Goal: Transaction & Acquisition: Download file/media

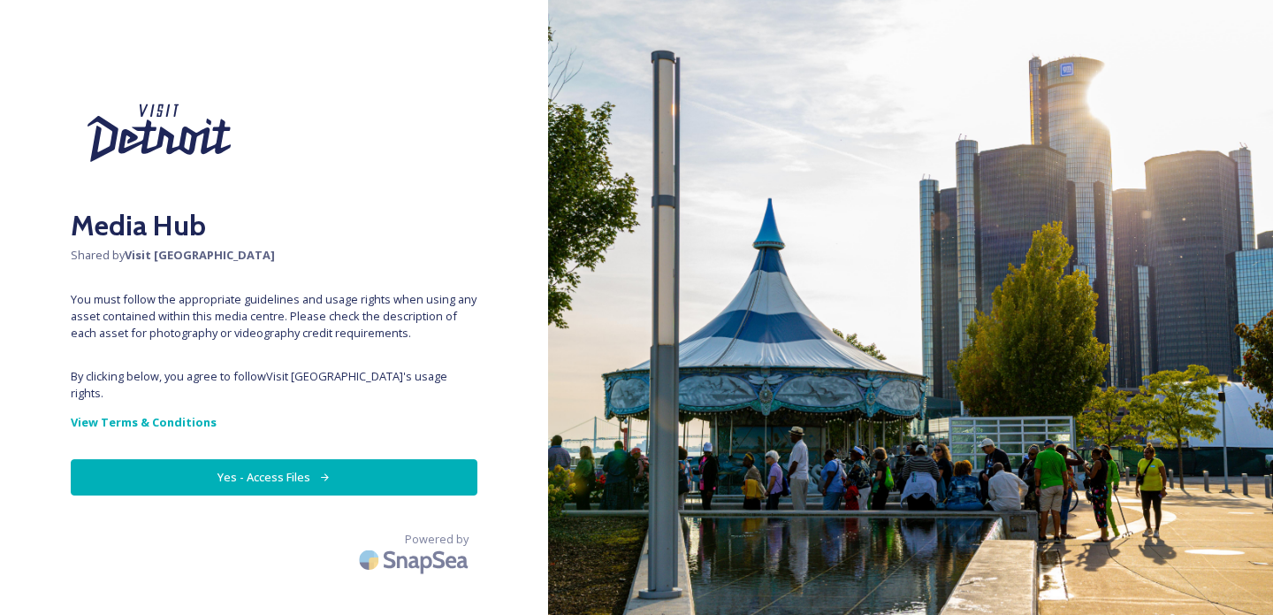
click at [227, 459] on button "Yes - Access Files" at bounding box center [274, 477] width 407 height 36
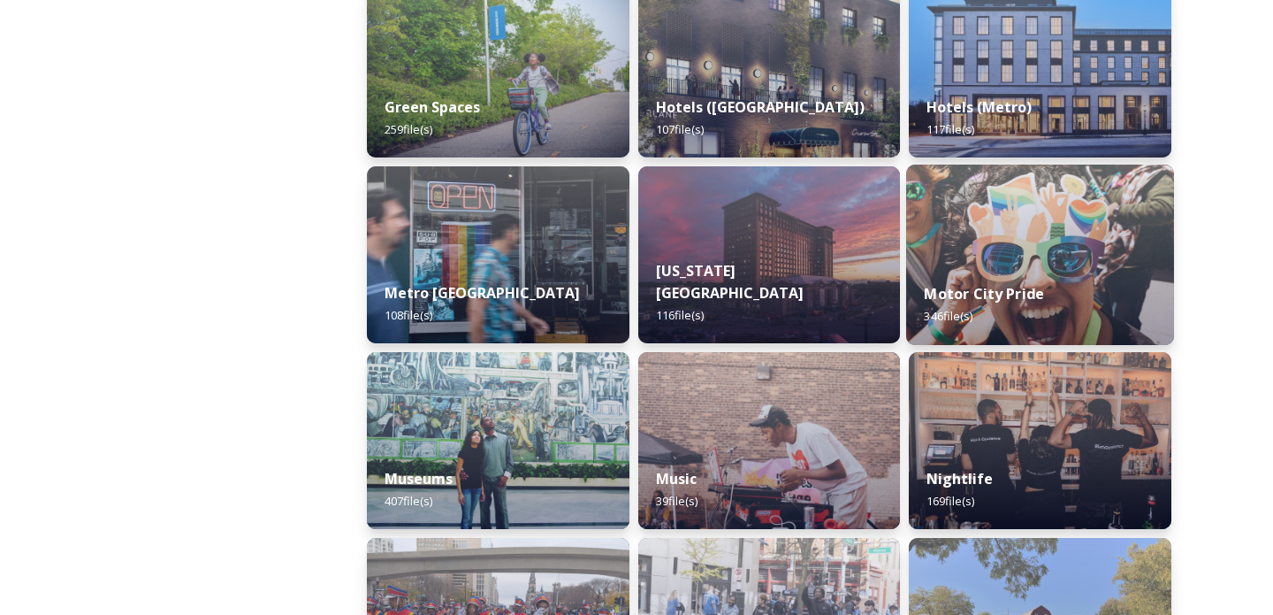
scroll to position [1049, 0]
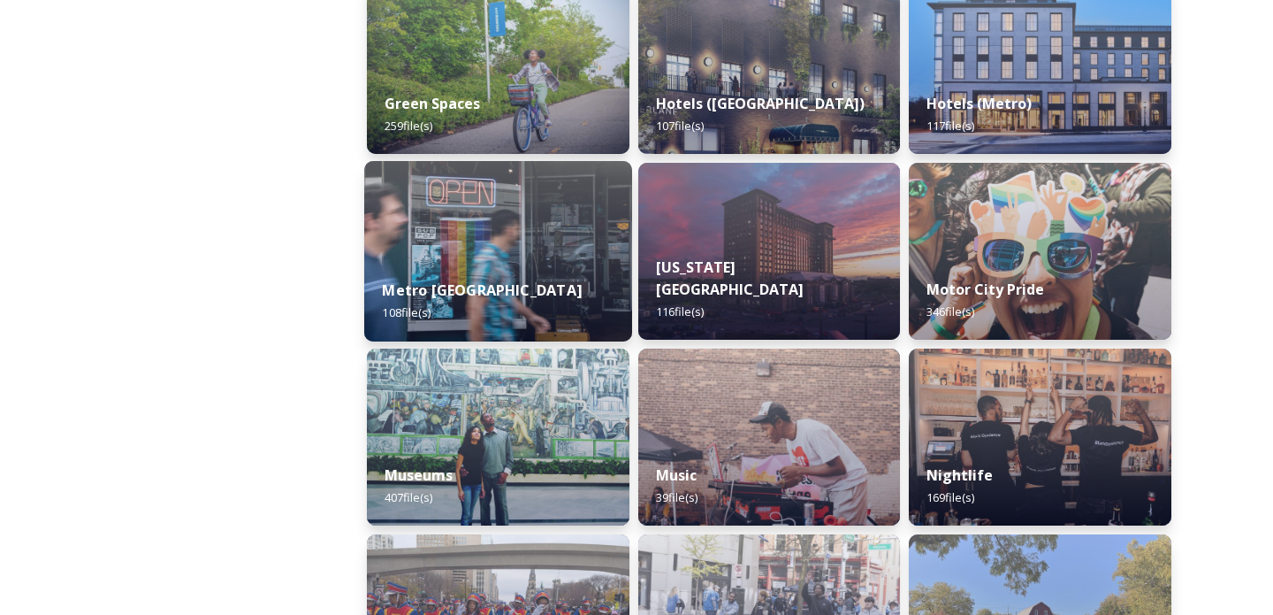
click at [523, 189] on img at bounding box center [498, 251] width 268 height 180
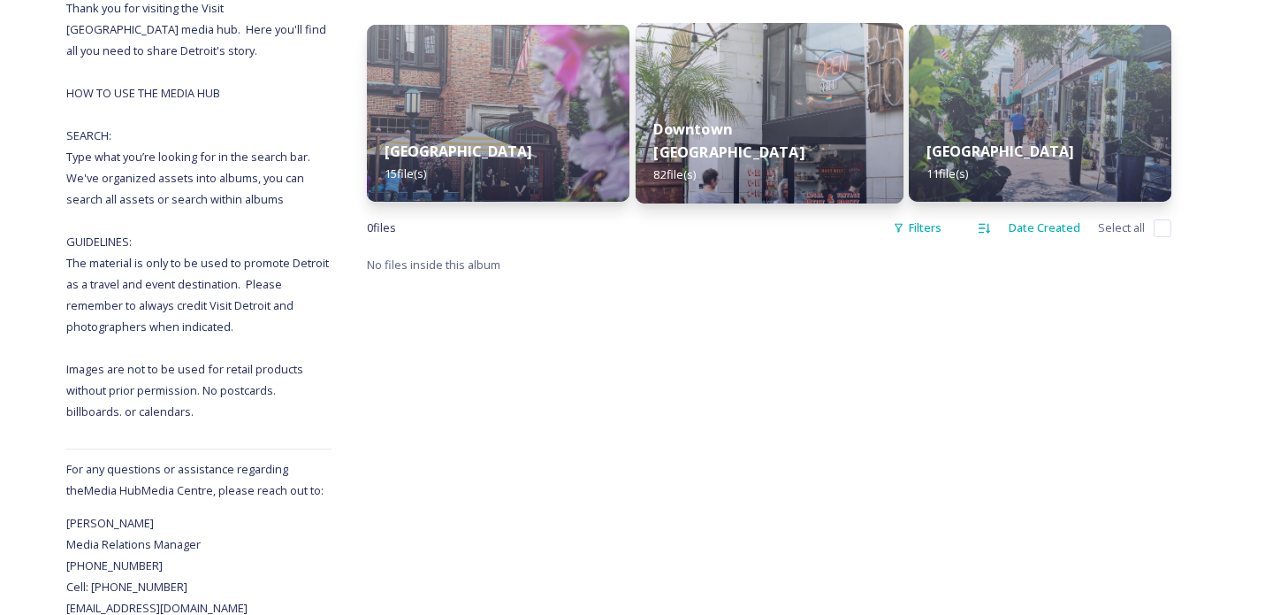
scroll to position [260, 0]
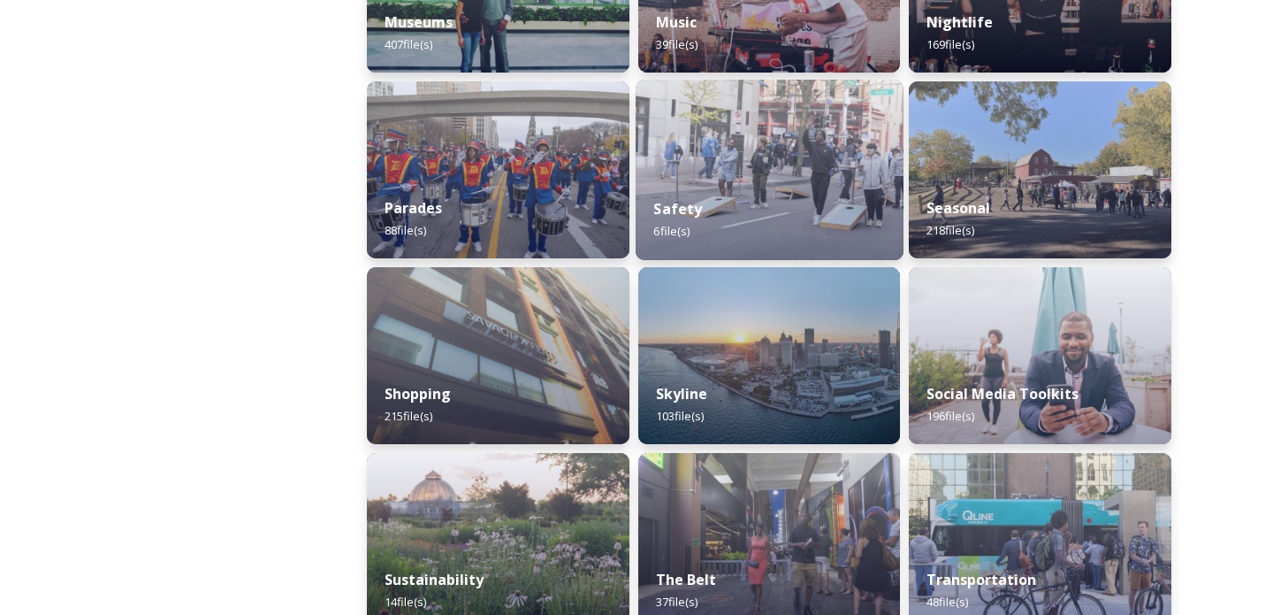
scroll to position [1499, 0]
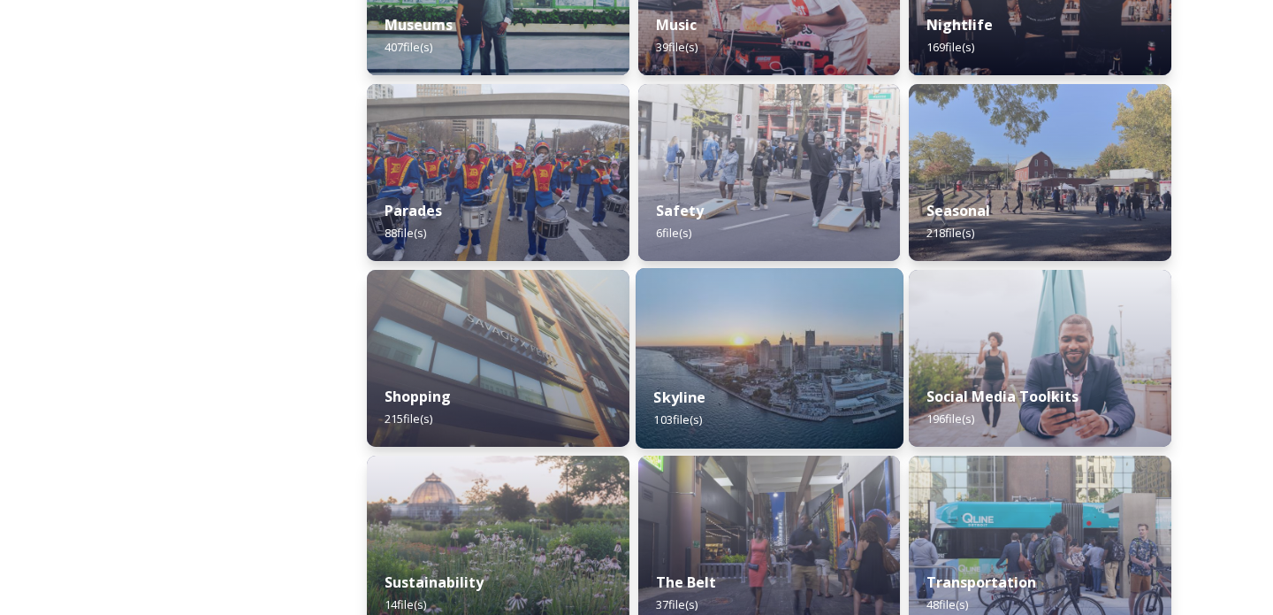
click at [767, 371] on div "Skyline 103 file(s)" at bounding box center [770, 408] width 268 height 80
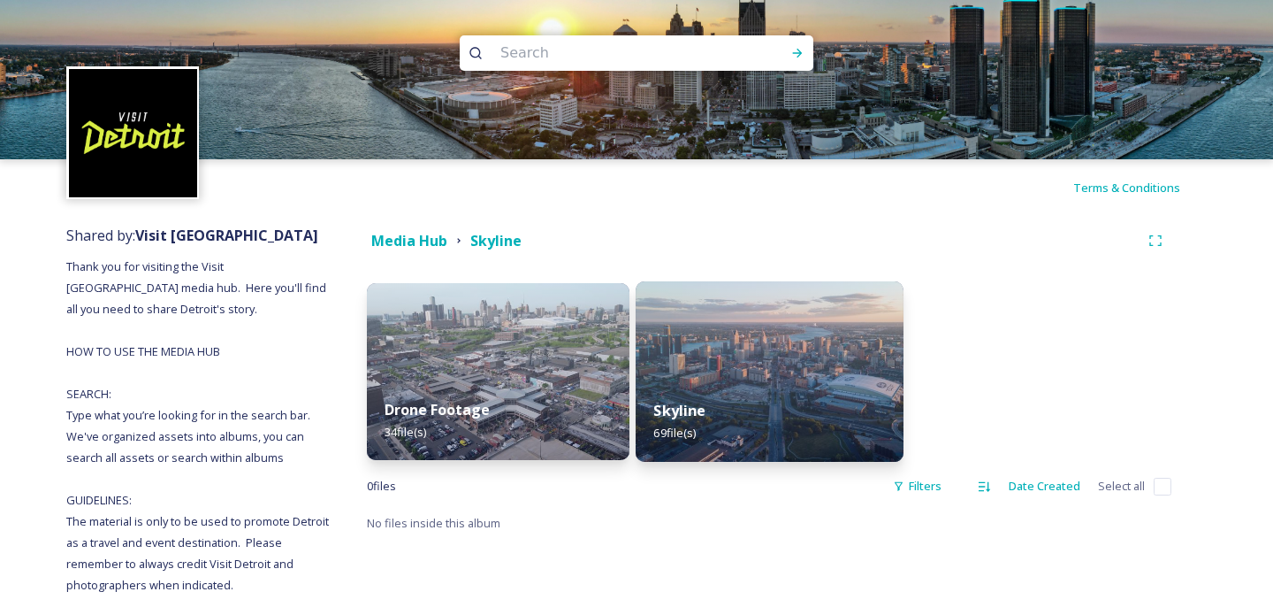
click at [744, 385] on div "Skyline 69 file(s)" at bounding box center [770, 421] width 268 height 80
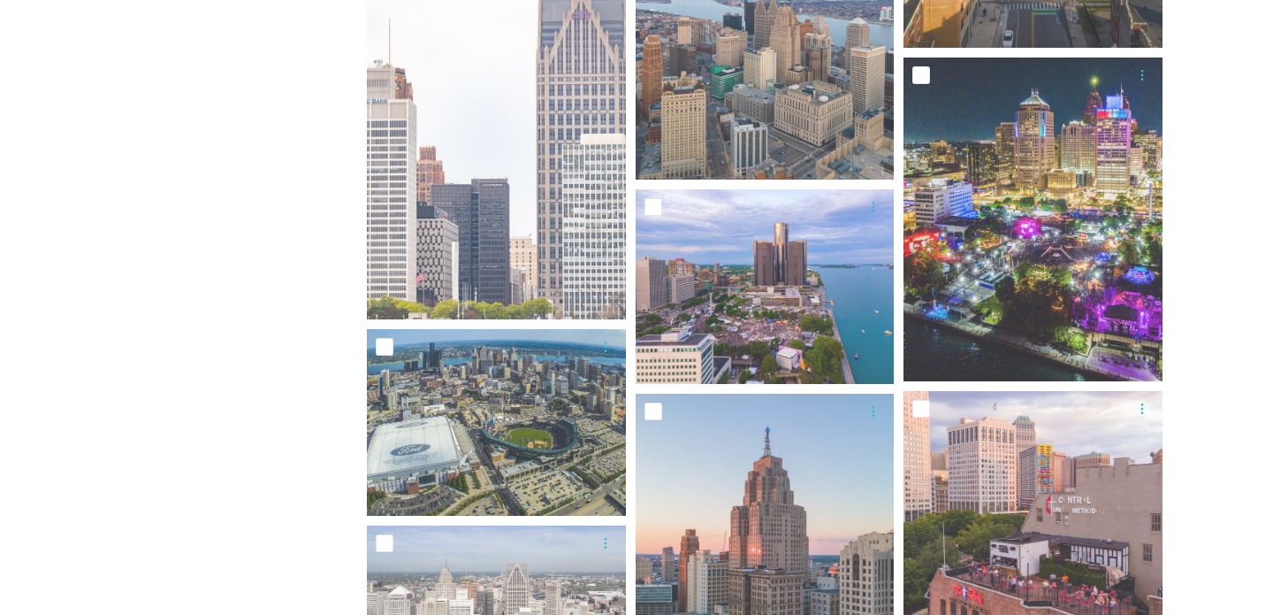
scroll to position [4662, 0]
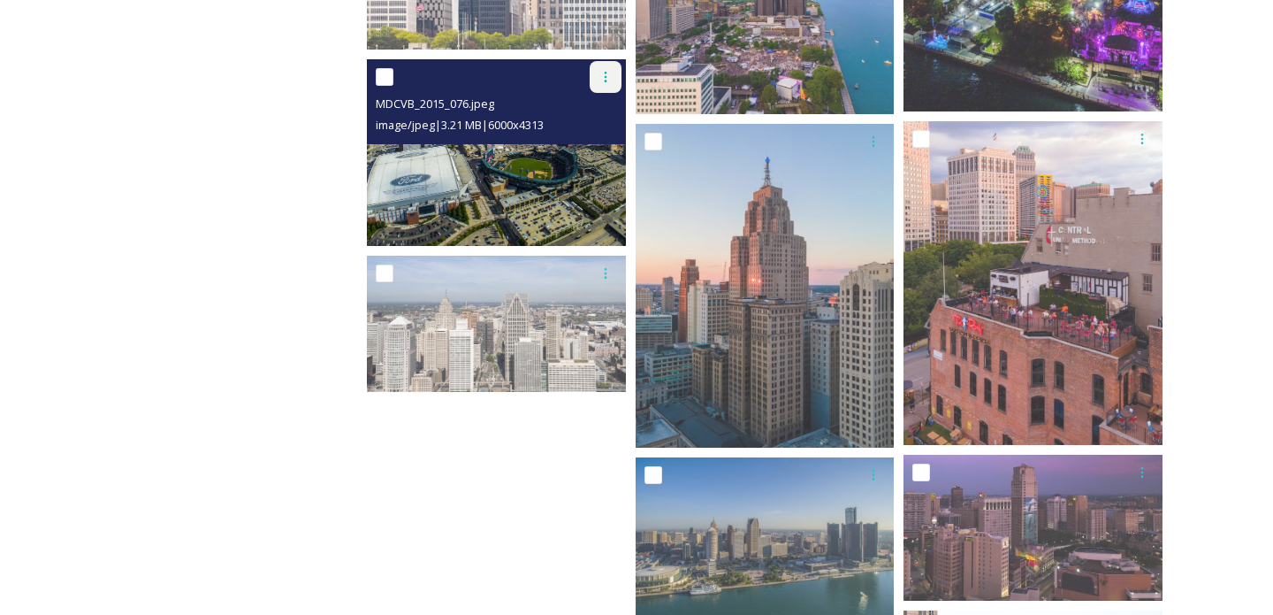
click at [599, 81] on icon at bounding box center [606, 77] width 14 height 14
click at [595, 141] on span "Download" at bounding box center [585, 149] width 54 height 17
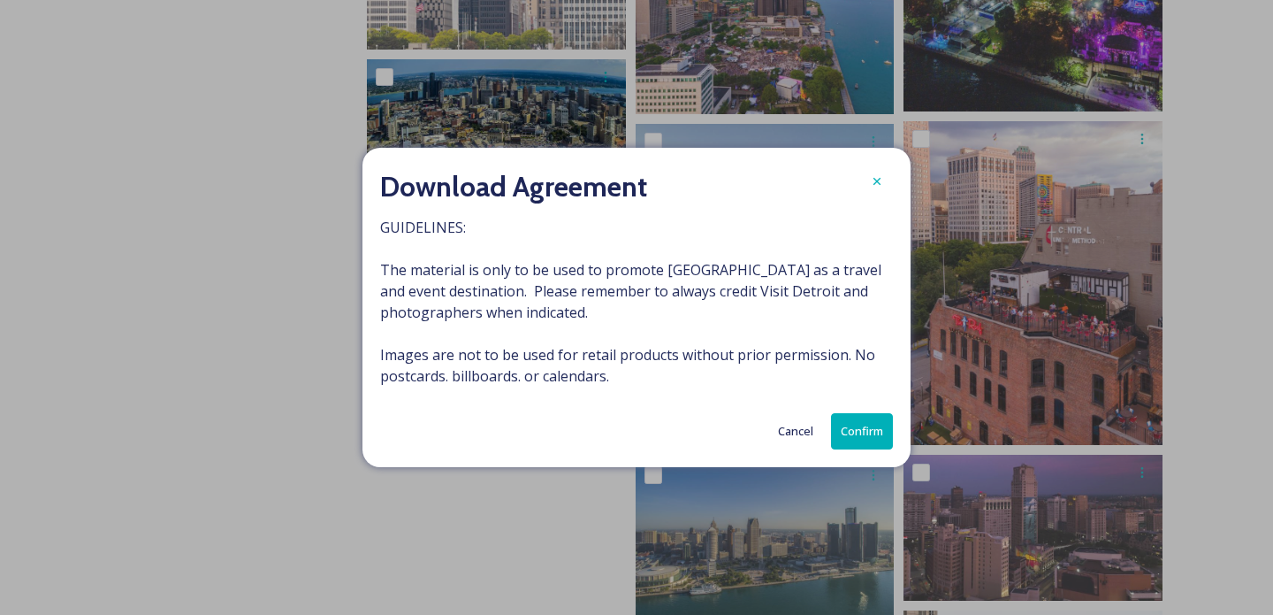
click at [857, 434] on button "Confirm" at bounding box center [862, 431] width 62 height 36
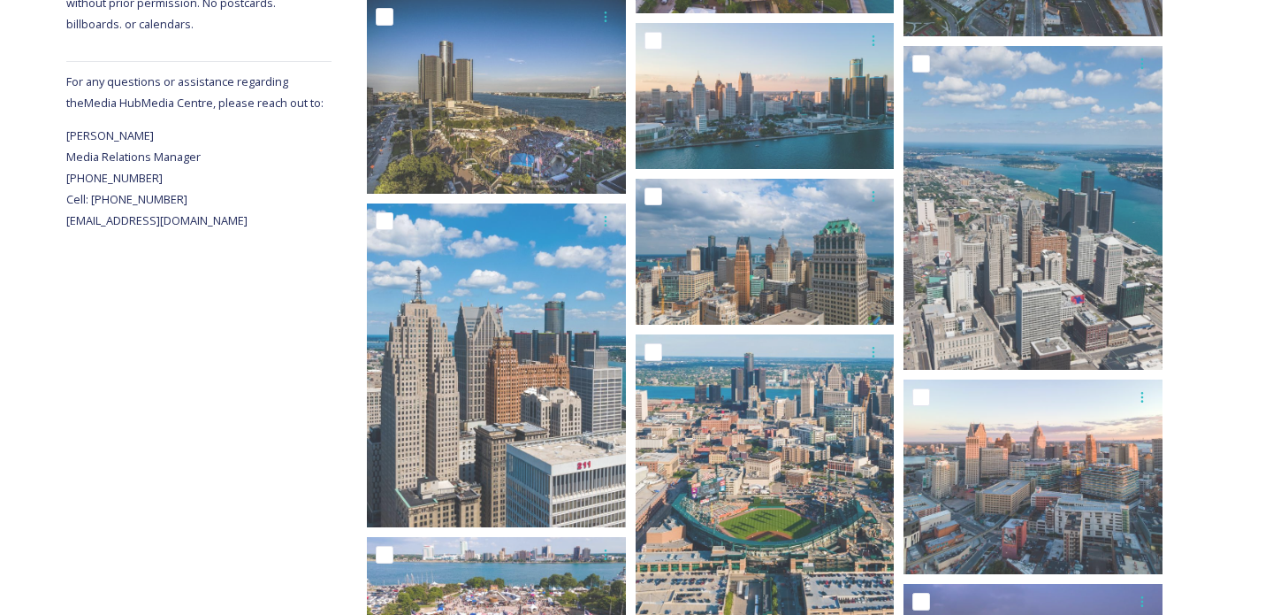
scroll to position [646, 0]
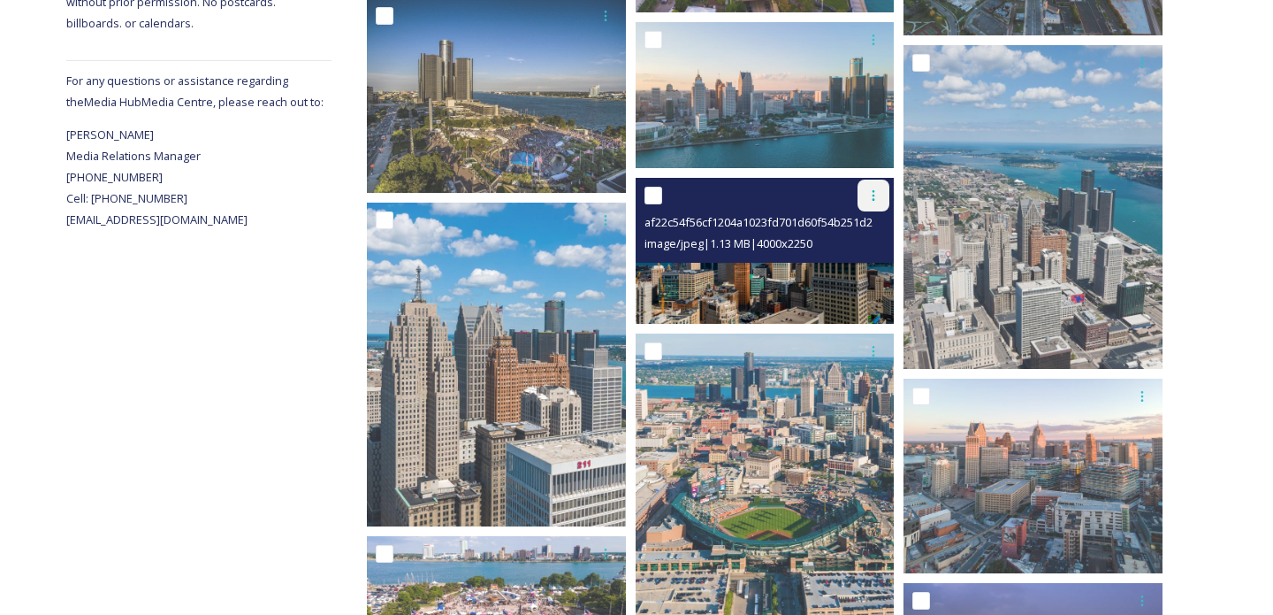
click at [864, 199] on div at bounding box center [874, 196] width 32 height 32
click at [853, 268] on span "Download" at bounding box center [853, 268] width 54 height 17
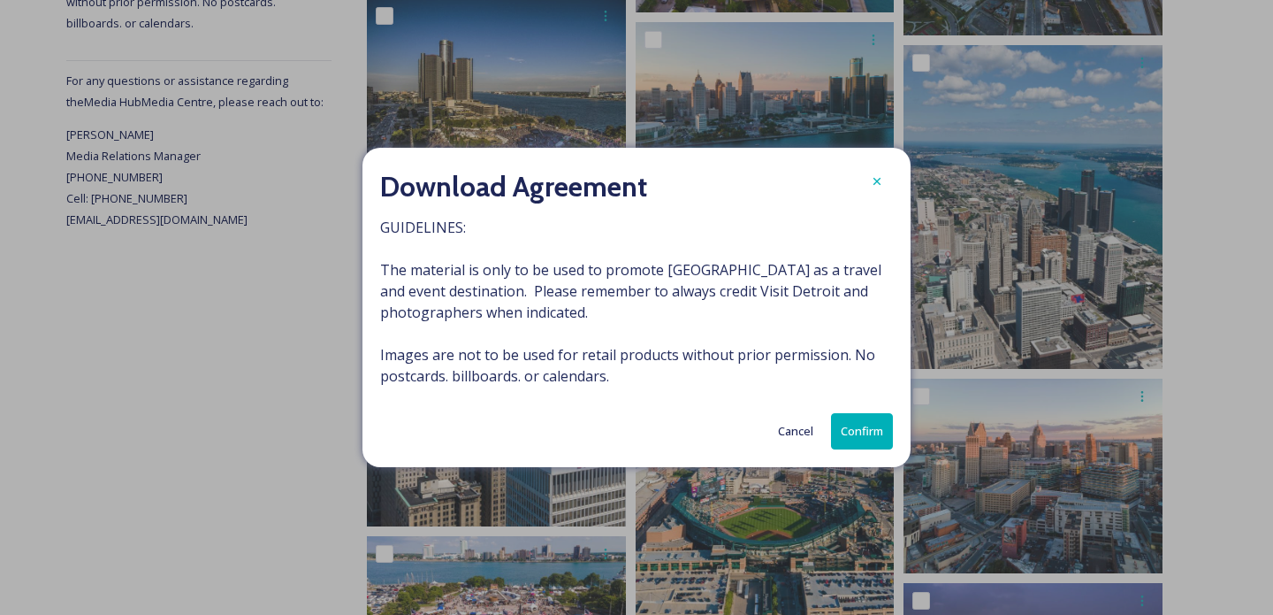
click at [875, 439] on button "Confirm" at bounding box center [862, 431] width 62 height 36
